Goal: Find specific page/section: Find specific page/section

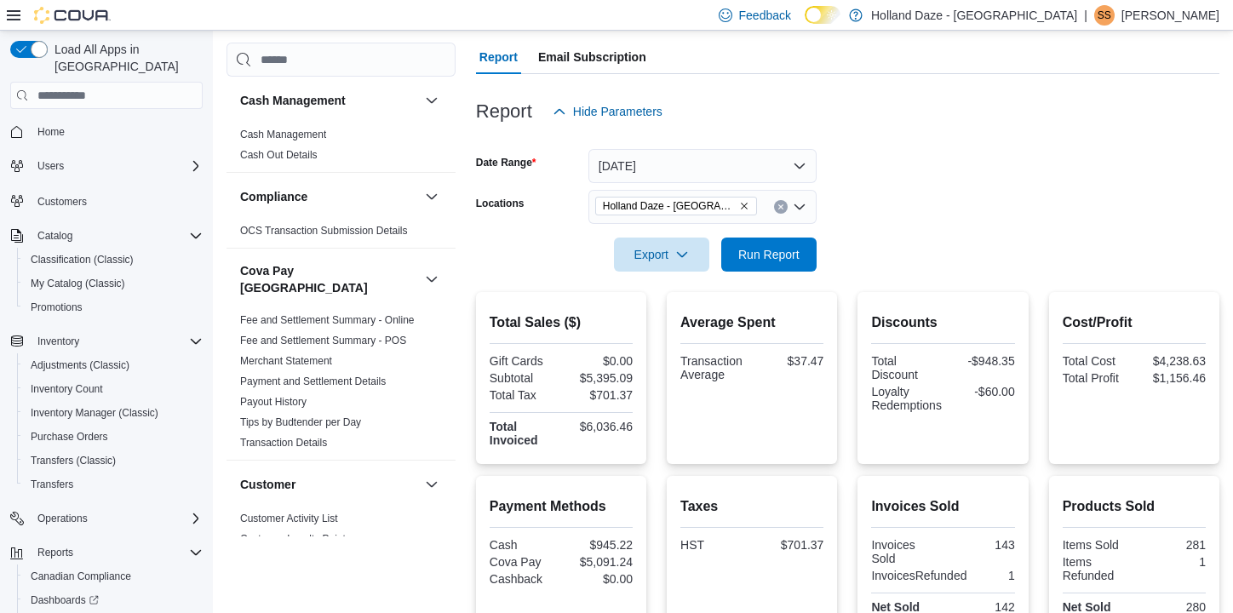
scroll to position [147, 0]
